Goal: Task Accomplishment & Management: Use online tool/utility

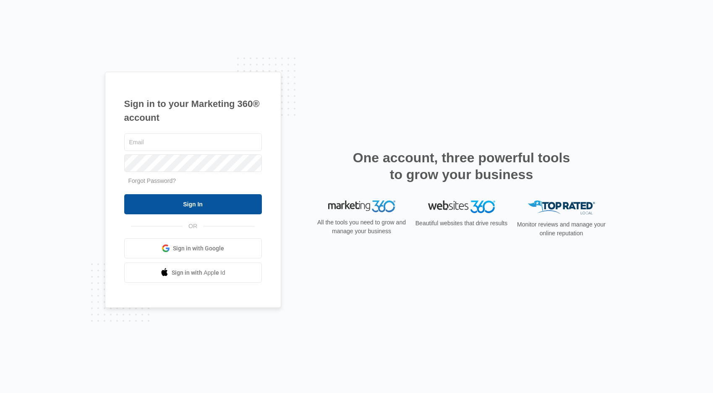
type input "christy.perez@madwire.com"
click at [197, 208] on input "Sign In" at bounding box center [193, 204] width 138 height 20
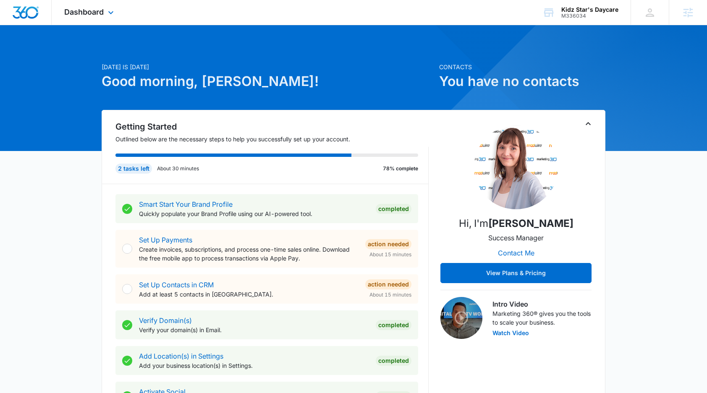
click at [104, 13] on div "Dashboard Apps Reputation Forms CRM Email Social POS Content Ads Intelligence F…" at bounding box center [90, 12] width 77 height 25
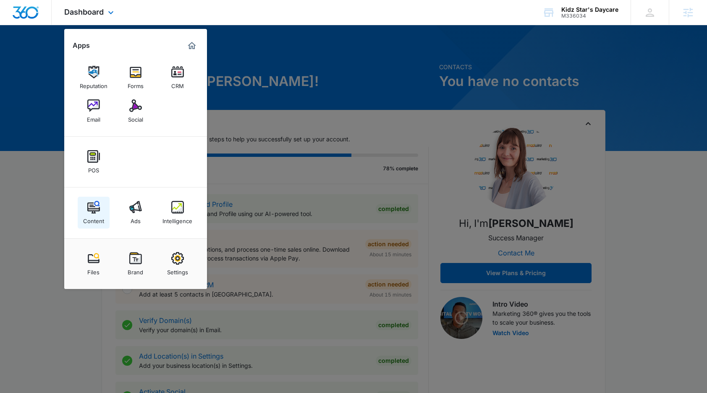
click at [92, 206] on img at bounding box center [93, 207] width 13 height 13
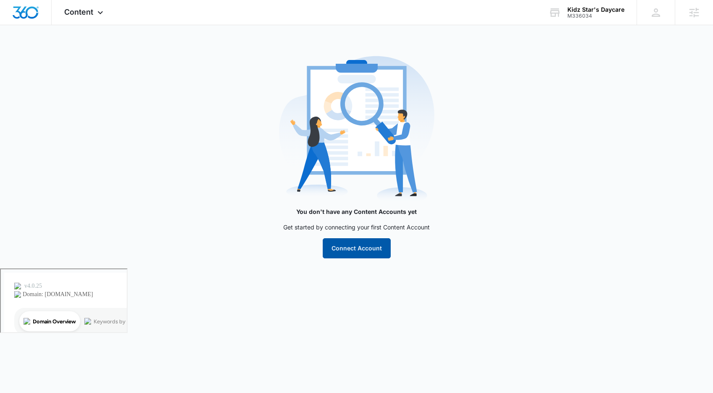
click at [368, 248] on button "Connect Account" at bounding box center [357, 248] width 68 height 20
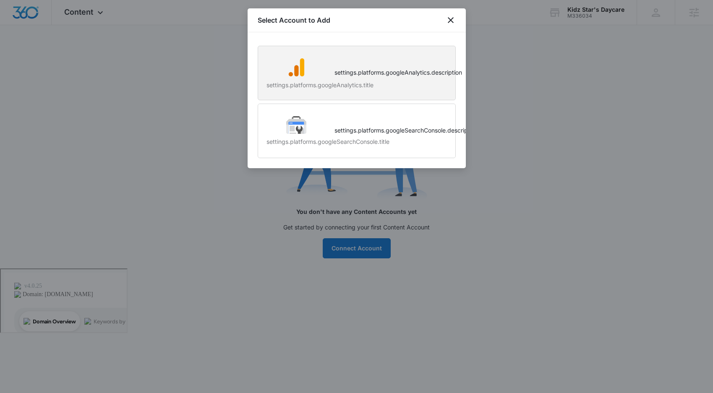
click at [326, 82] on p "settings.platforms.googleAnalytics.title" at bounding box center [296, 85] width 60 height 6
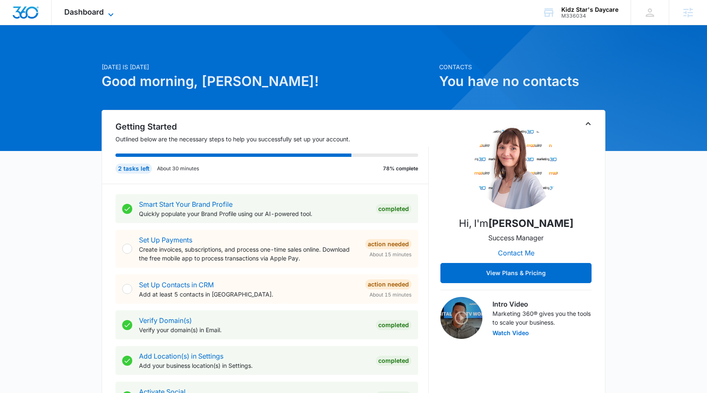
click at [94, 11] on span "Dashboard" at bounding box center [83, 12] width 39 height 9
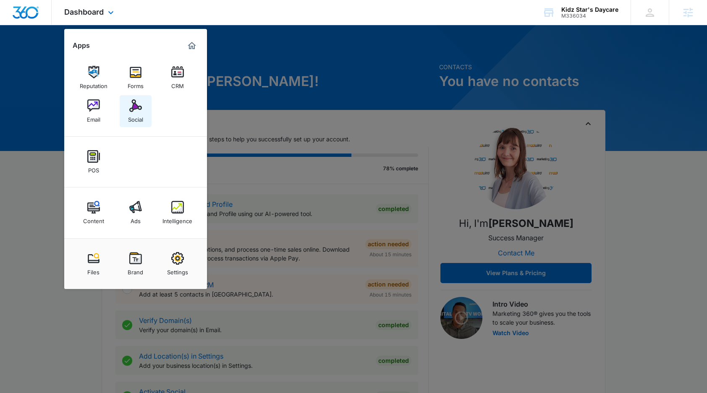
click at [144, 111] on link "Social" at bounding box center [136, 111] width 32 height 32
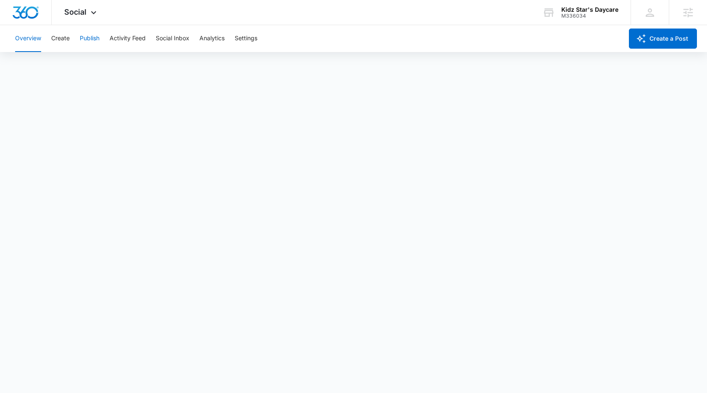
click at [97, 40] on button "Publish" at bounding box center [90, 38] width 20 height 27
click at [21, 37] on button "Overview" at bounding box center [28, 38] width 26 height 27
click at [172, 41] on button "Social Inbox" at bounding box center [173, 38] width 34 height 27
click at [22, 37] on button "Overview" at bounding box center [28, 38] width 26 height 27
